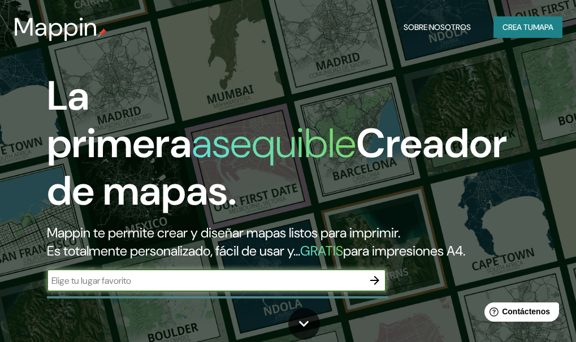
click at [185, 286] on input "text" at bounding box center [205, 280] width 317 height 13
type input "ciudad de [GEOGRAPHIC_DATA]"
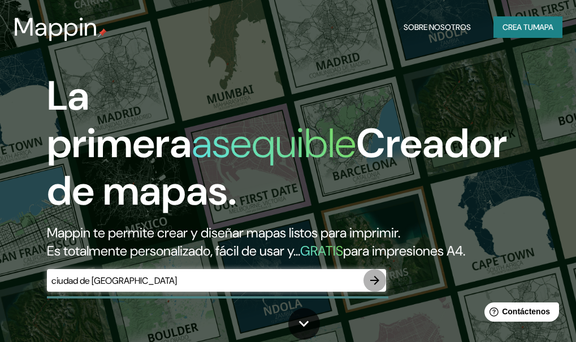
click at [372, 279] on icon "button" at bounding box center [375, 281] width 14 height 14
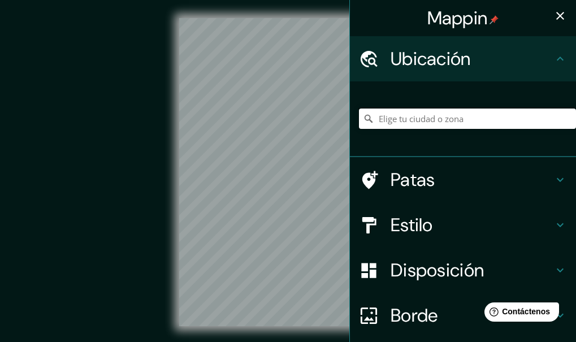
click at [428, 120] on input "Elige tu ciudad o zona" at bounding box center [467, 119] width 217 height 20
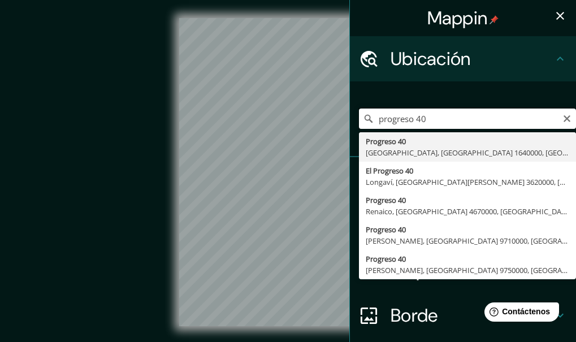
click at [371, 118] on input "progreso 40" at bounding box center [467, 119] width 217 height 20
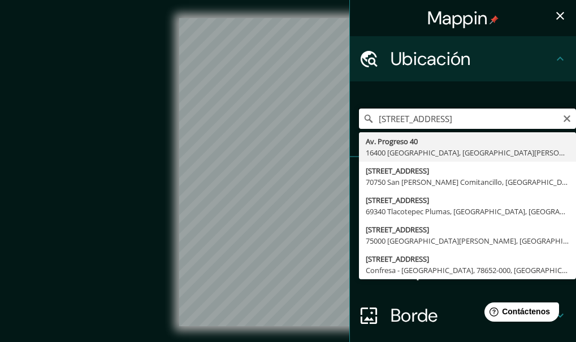
click at [462, 122] on input "[STREET_ADDRESS]" at bounding box center [467, 119] width 217 height 20
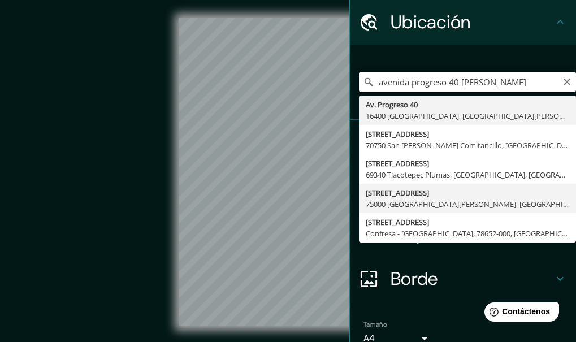
scroll to position [91, 0]
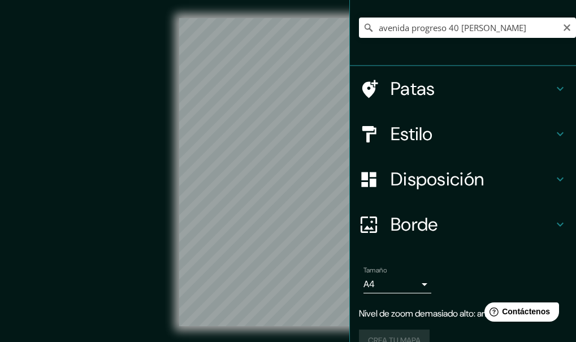
click at [443, 169] on div "Mappin Ubicación [STREET_ADDRESS][PERSON_NAME] Progreso 40 16400 [GEOGRAPHIC_DA…" at bounding box center [288, 181] width 576 height 363
click at [363, 183] on div "Mappin Ubicación [STREET_ADDRESS][PERSON_NAME] Progreso 40 16400 [GEOGRAPHIC_DA…" at bounding box center [288, 181] width 576 height 363
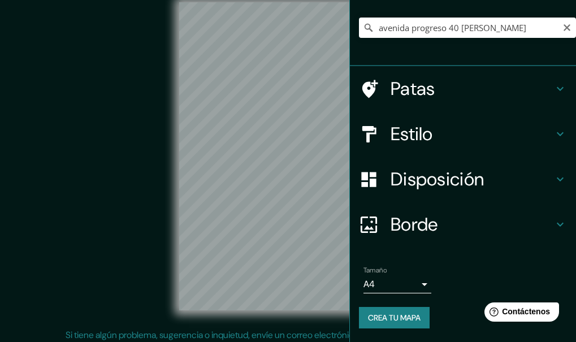
scroll to position [20, 0]
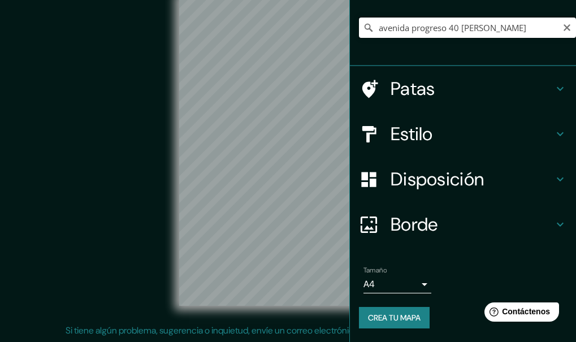
click at [431, 23] on input "avenida progreso 40 [PERSON_NAME]" at bounding box center [467, 28] width 217 height 20
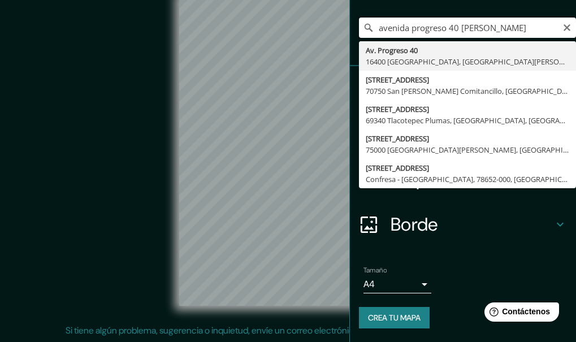
click at [424, 30] on input "avenida progreso 40 [PERSON_NAME]" at bounding box center [467, 28] width 217 height 20
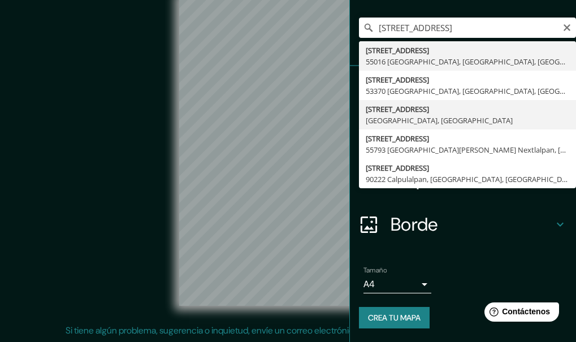
type input "[STREET_ADDRESS]"
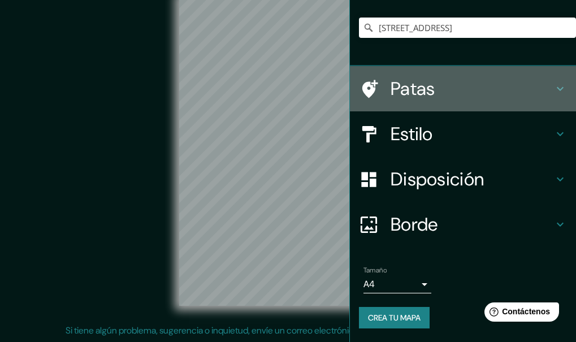
click at [420, 89] on font "Patas" at bounding box center [413, 89] width 45 height 24
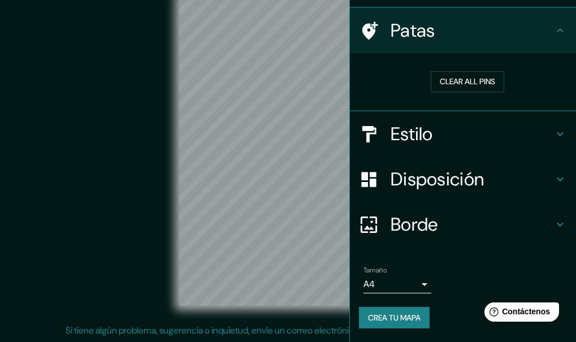
scroll to position [75, 0]
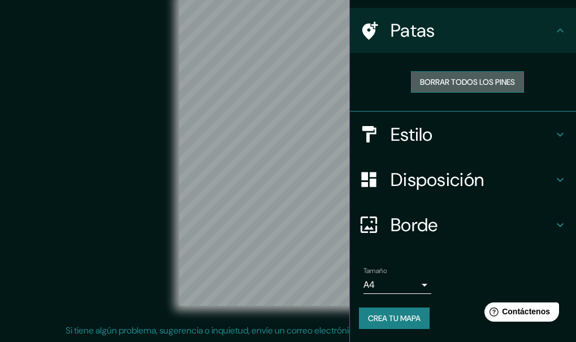
click at [448, 84] on font "Borrar todos los pines" at bounding box center [467, 82] width 95 height 10
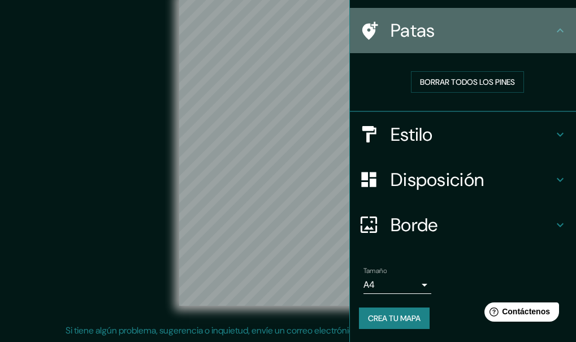
click at [554, 29] on icon at bounding box center [561, 31] width 14 height 14
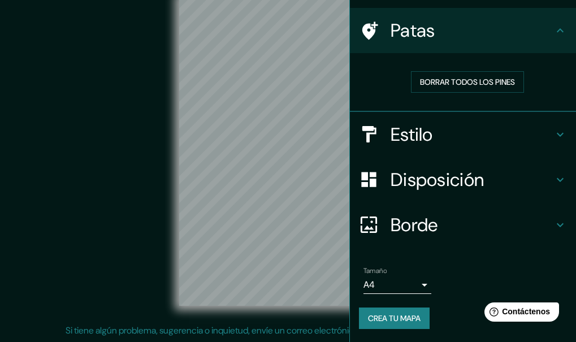
click at [462, 135] on h4 "Estilo" at bounding box center [472, 134] width 163 height 23
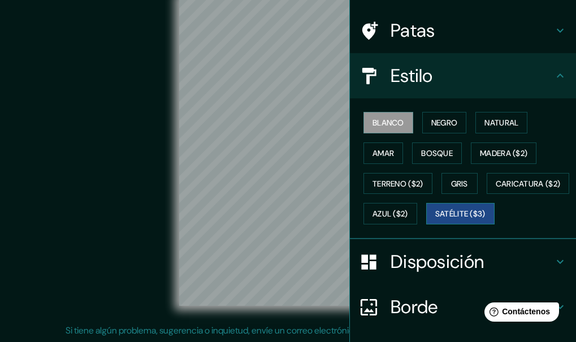
click at [436, 221] on font "Satélite ($3)" at bounding box center [461, 213] width 50 height 15
click at [455, 173] on button "Gris" at bounding box center [460, 183] width 36 height 21
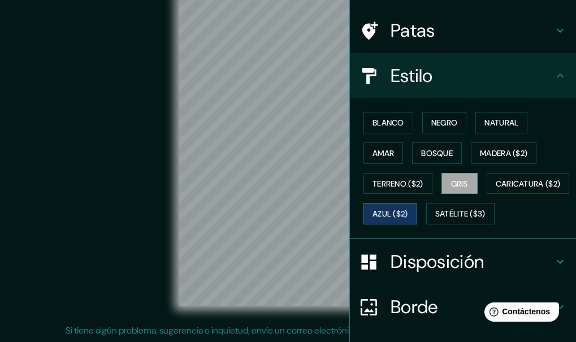
click at [417, 206] on button "Azul ($2)" at bounding box center [391, 213] width 54 height 21
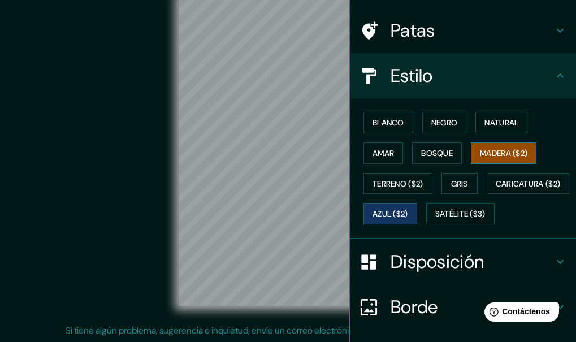
click at [480, 153] on font "Madera ($2)" at bounding box center [504, 153] width 48 height 10
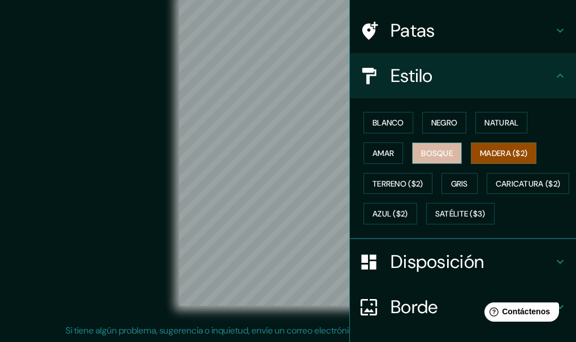
click at [412, 154] on button "Bosque" at bounding box center [437, 153] width 50 height 21
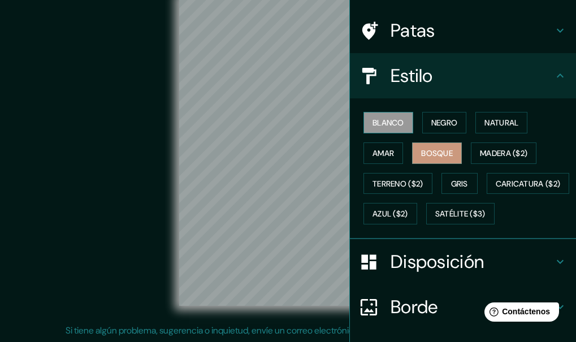
click at [391, 128] on font "Blanco" at bounding box center [389, 123] width 32 height 10
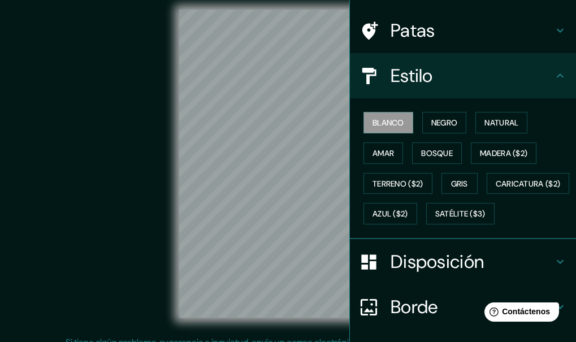
scroll to position [0, 0]
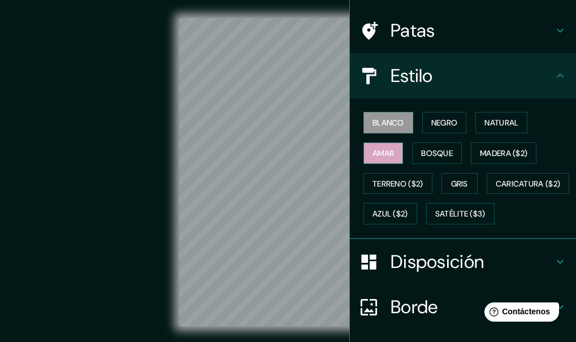
click at [381, 145] on div "Mappin Ubicación [STREET_ADDRESS] Patas Estilo Blanco Negro Natural [PERSON_NAM…" at bounding box center [288, 181] width 576 height 363
click at [448, 123] on font "Negro" at bounding box center [445, 123] width 27 height 10
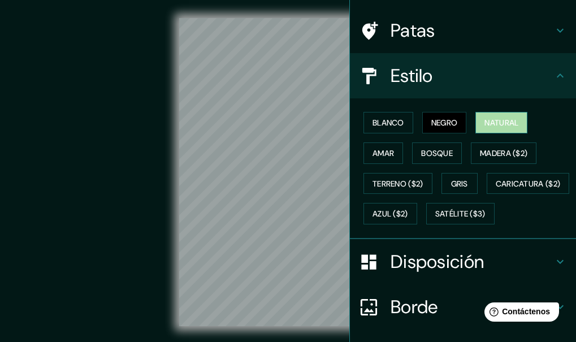
click at [496, 118] on font "Natural" at bounding box center [502, 123] width 34 height 10
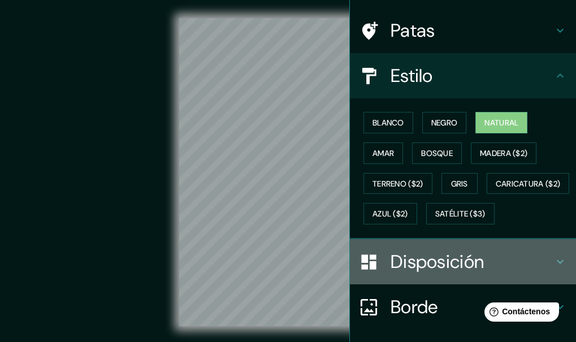
click at [438, 279] on div "Disposición" at bounding box center [463, 261] width 226 height 45
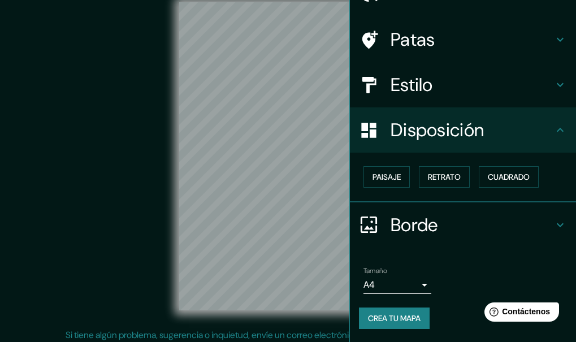
scroll to position [20, 0]
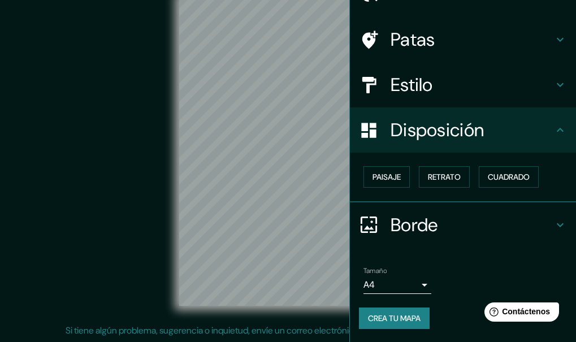
click at [554, 128] on icon at bounding box center [561, 130] width 14 height 14
click at [554, 218] on icon at bounding box center [561, 225] width 14 height 14
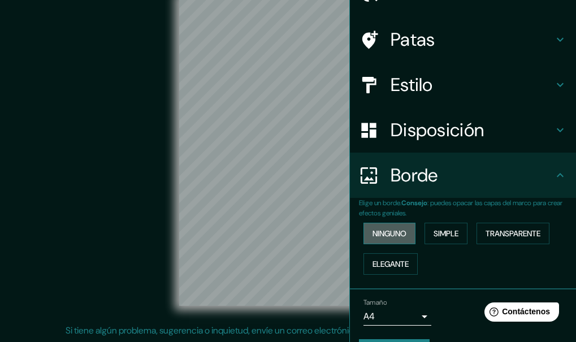
click at [393, 240] on font "Ninguno" at bounding box center [390, 233] width 34 height 15
click at [425, 230] on button "Simple" at bounding box center [446, 233] width 43 height 21
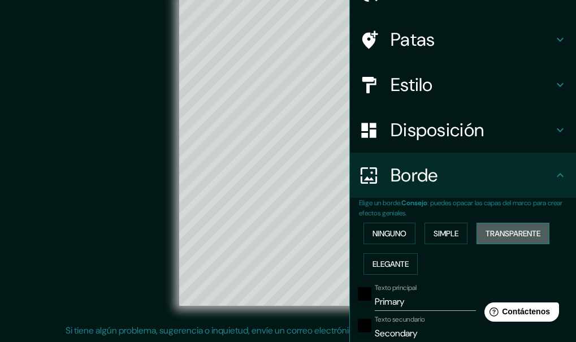
click at [481, 226] on button "Transparente" at bounding box center [513, 233] width 73 height 21
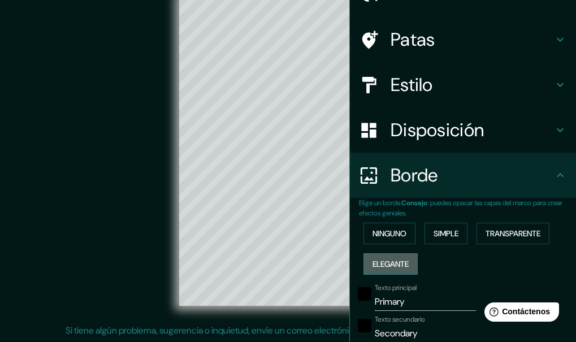
click at [377, 269] on font "Elegante" at bounding box center [391, 264] width 36 height 10
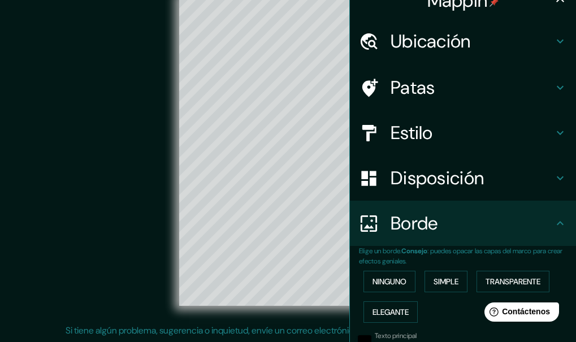
scroll to position [0, 0]
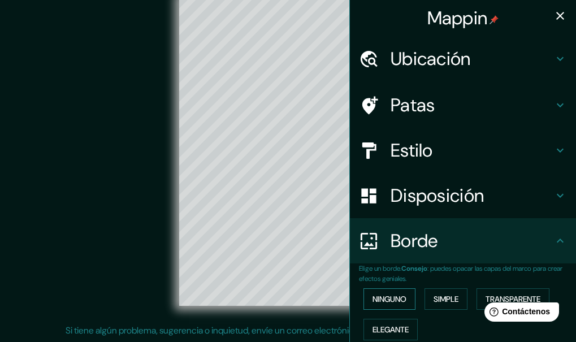
click at [401, 295] on button "Ninguno" at bounding box center [390, 298] width 52 height 21
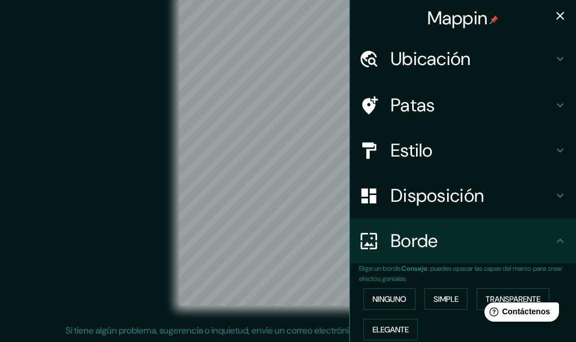
click at [558, 18] on icon "button" at bounding box center [561, 16] width 14 height 14
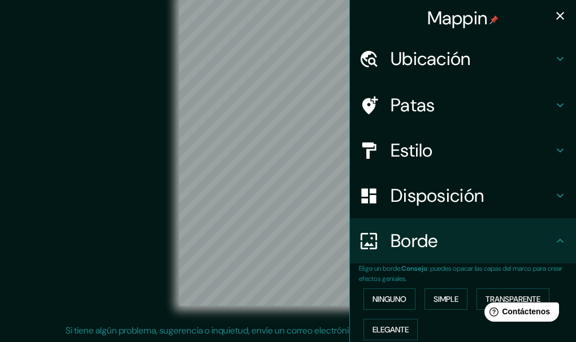
click at [451, 191] on font "Disposición" at bounding box center [437, 196] width 93 height 24
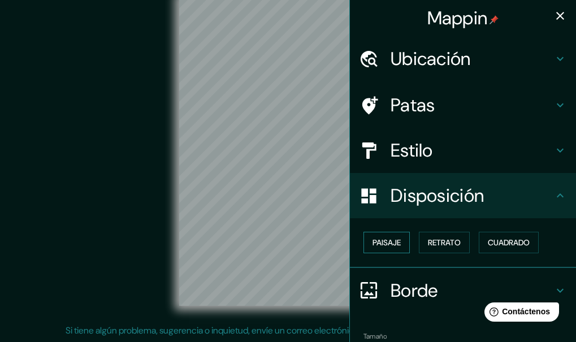
click at [394, 240] on font "Paisaje" at bounding box center [387, 243] width 28 height 10
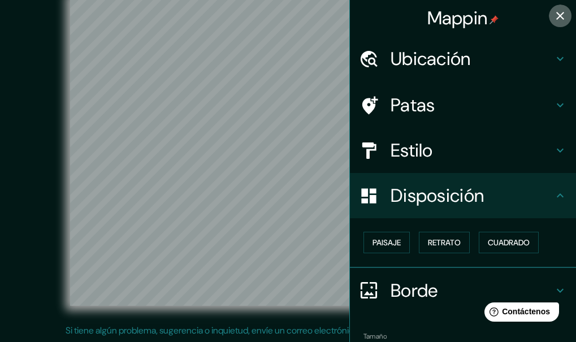
click at [558, 14] on icon "button" at bounding box center [561, 16] width 14 height 14
